Goal: Task Accomplishment & Management: Use online tool/utility

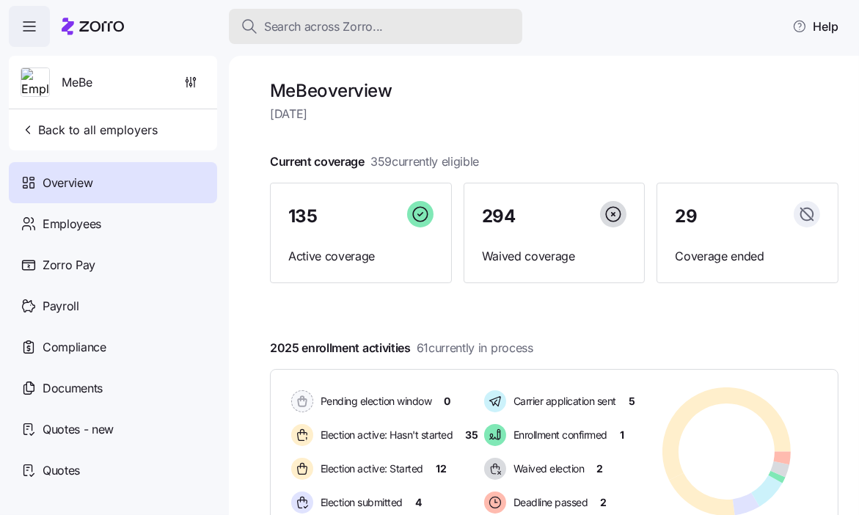
click at [322, 27] on span "Search across Zorro..." at bounding box center [323, 27] width 119 height 18
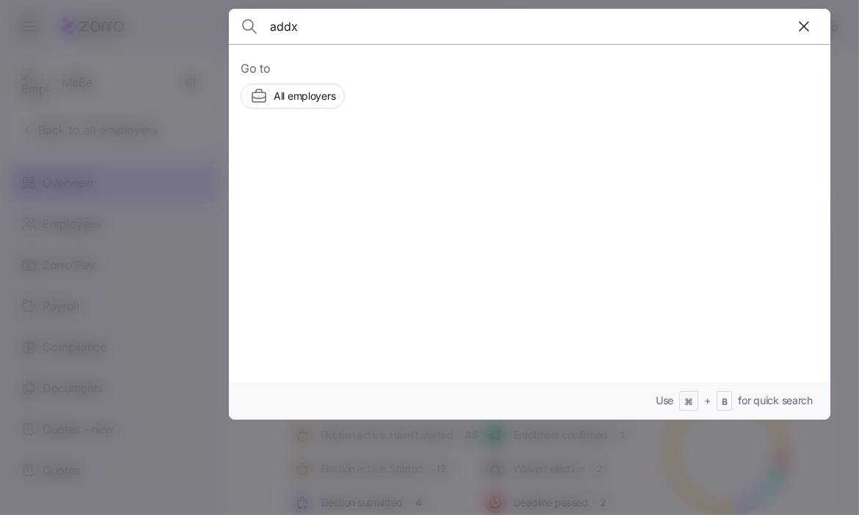
type input "addx"
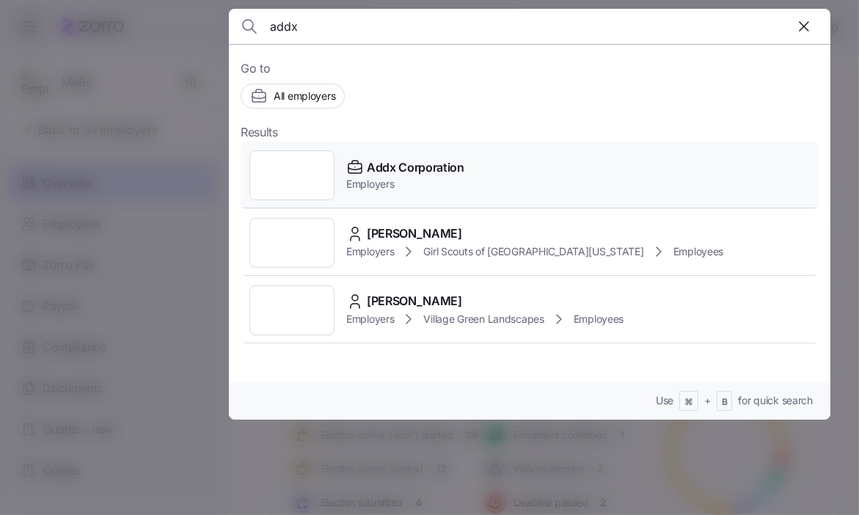
click at [365, 182] on span "Employers" at bounding box center [405, 184] width 118 height 15
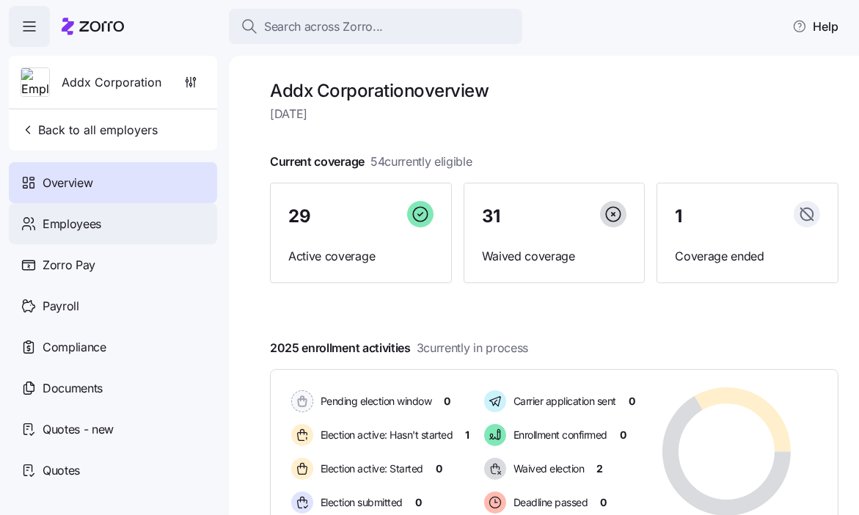
click at [117, 227] on div "Employees" at bounding box center [113, 223] width 208 height 41
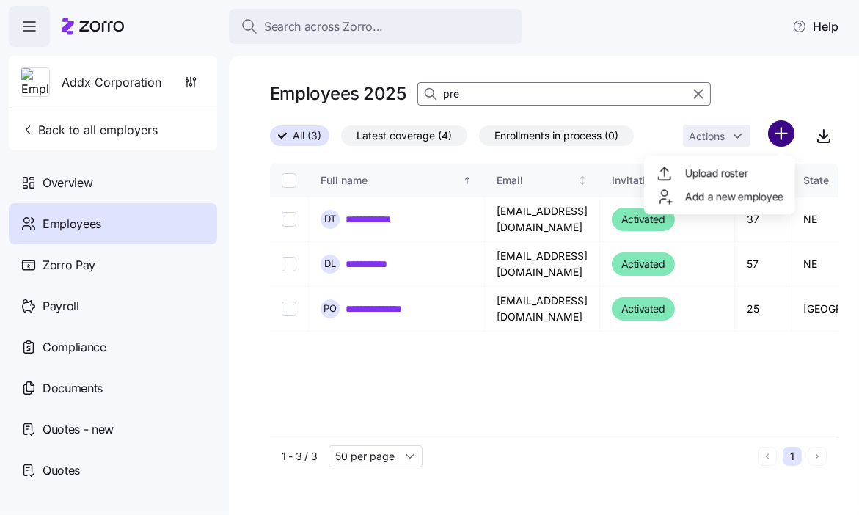
click at [772, 133] on html "**********" at bounding box center [429, 253] width 859 height 506
click at [736, 174] on span "Upload roster" at bounding box center [716, 173] width 62 height 15
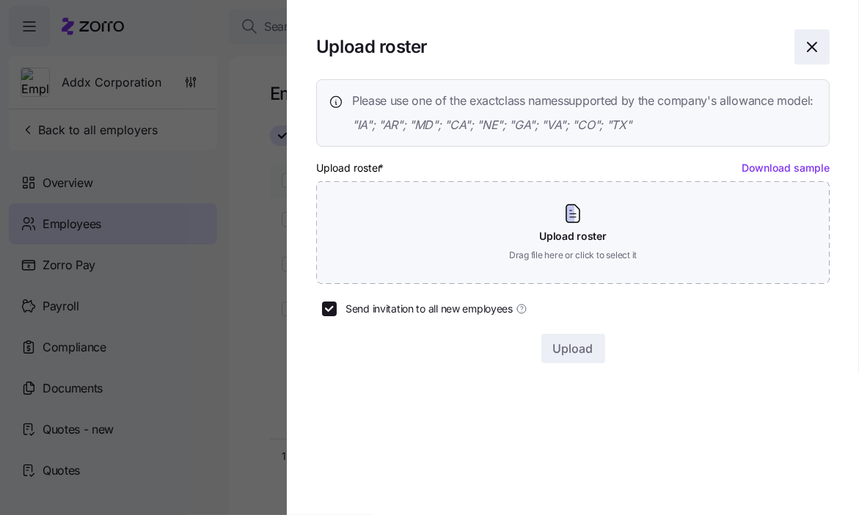
click at [813, 47] on icon "button" at bounding box center [812, 47] width 18 height 18
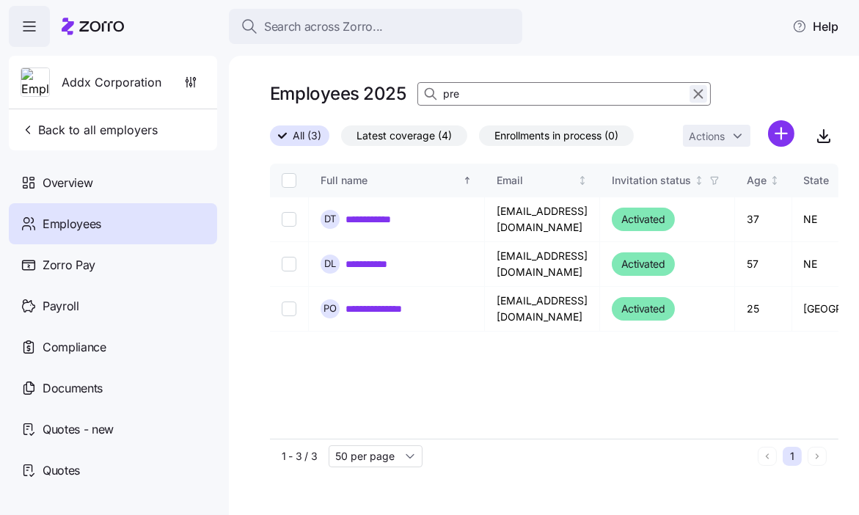
click at [698, 91] on icon "button" at bounding box center [698, 94] width 16 height 18
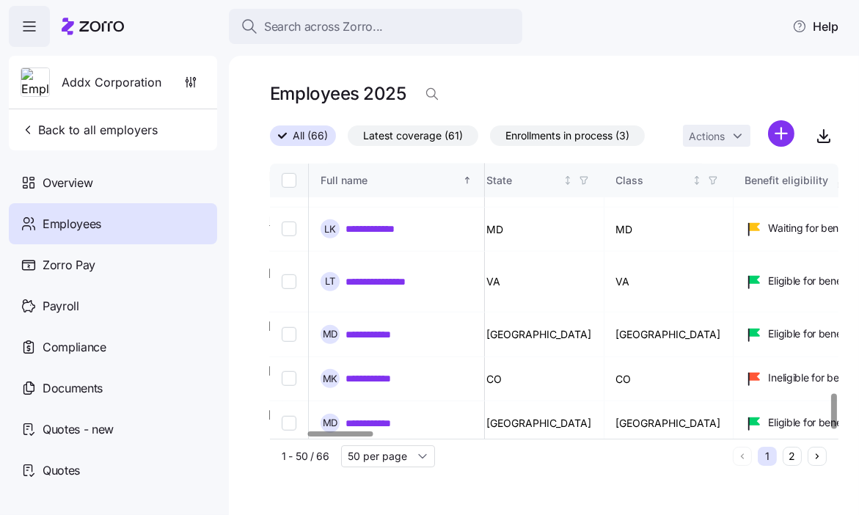
scroll to position [1803, 317]
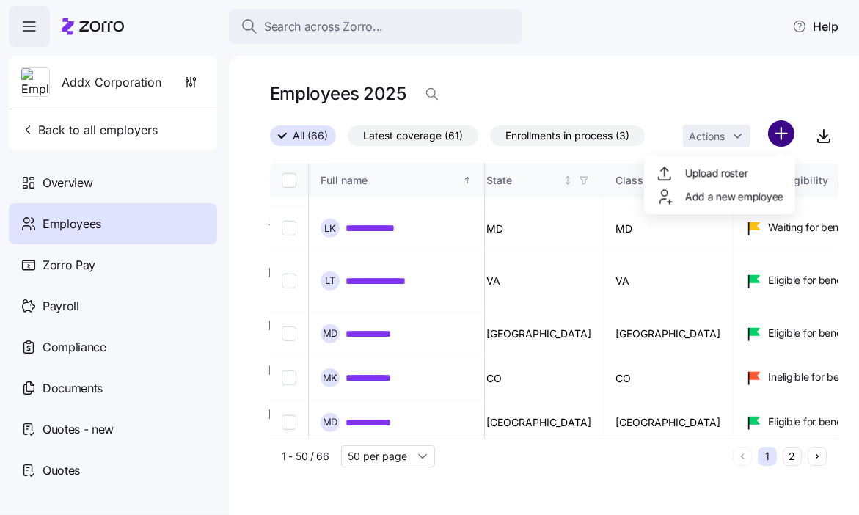
click at [783, 136] on html "**********" at bounding box center [429, 253] width 859 height 506
click at [742, 174] on span "Upload roster" at bounding box center [716, 173] width 62 height 15
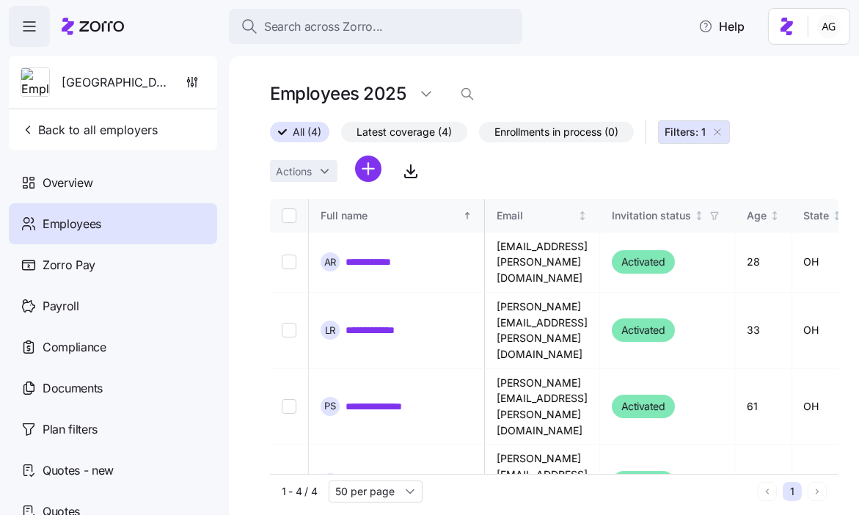
scroll to position [0, 417]
